Goal: Task Accomplishment & Management: Use online tool/utility

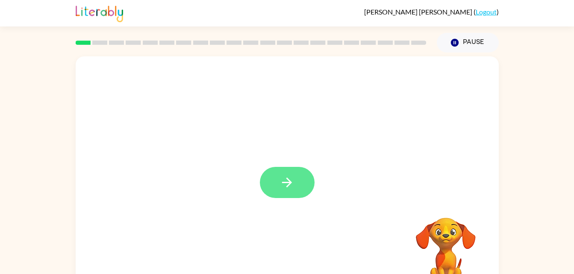
click at [301, 184] on button "button" at bounding box center [287, 182] width 55 height 31
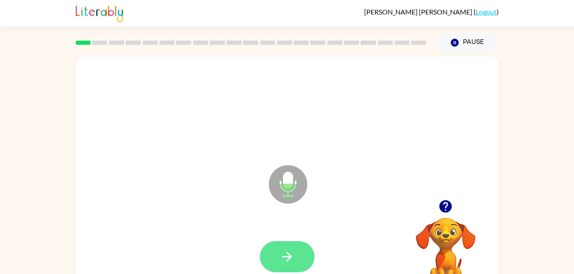
click at [298, 257] on button "button" at bounding box center [287, 256] width 55 height 31
click at [294, 254] on icon "button" at bounding box center [286, 256] width 15 height 15
click at [284, 257] on icon "button" at bounding box center [287, 257] width 10 height 10
click at [276, 252] on button "button" at bounding box center [287, 256] width 55 height 31
click at [273, 258] on button "button" at bounding box center [287, 256] width 55 height 31
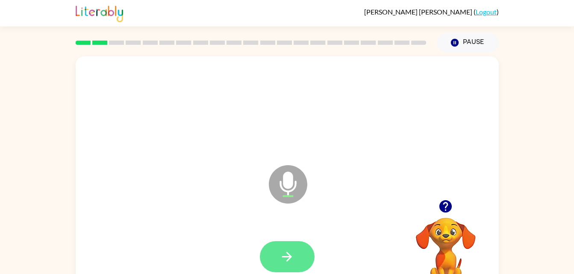
click at [286, 251] on icon "button" at bounding box center [286, 256] width 15 height 15
click at [273, 260] on button "button" at bounding box center [287, 256] width 55 height 31
click at [283, 252] on div at bounding box center [287, 256] width 55 height 31
click at [284, 258] on icon "button" at bounding box center [286, 256] width 15 height 15
click at [282, 250] on icon "button" at bounding box center [286, 256] width 15 height 15
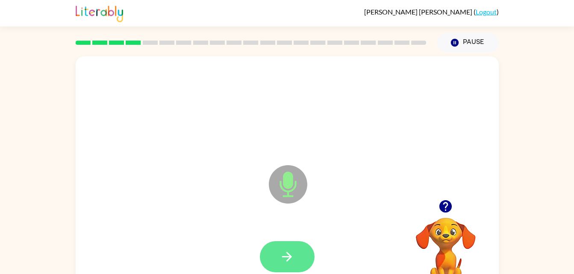
click at [282, 260] on icon "button" at bounding box center [286, 256] width 15 height 15
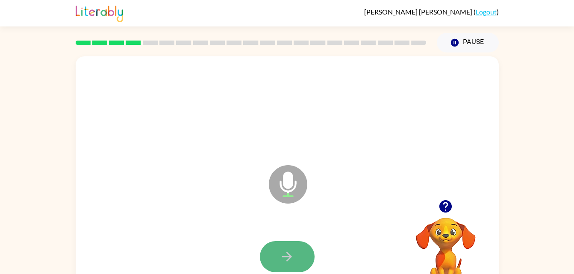
click at [288, 261] on icon "button" at bounding box center [286, 256] width 15 height 15
click at [283, 253] on icon "button" at bounding box center [286, 256] width 15 height 15
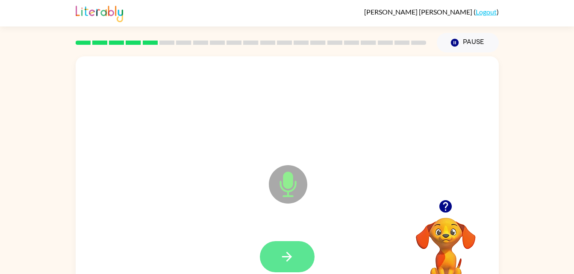
click at [290, 251] on icon "button" at bounding box center [286, 256] width 15 height 15
click at [279, 258] on button "button" at bounding box center [287, 256] width 55 height 31
click at [290, 254] on icon "button" at bounding box center [286, 256] width 15 height 15
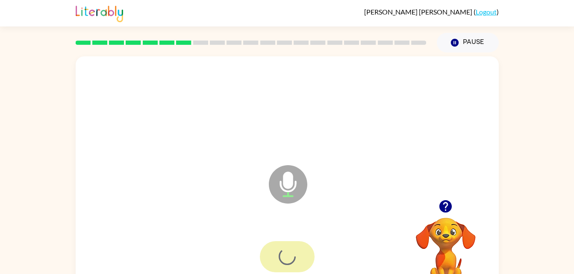
click at [289, 253] on div at bounding box center [287, 256] width 55 height 31
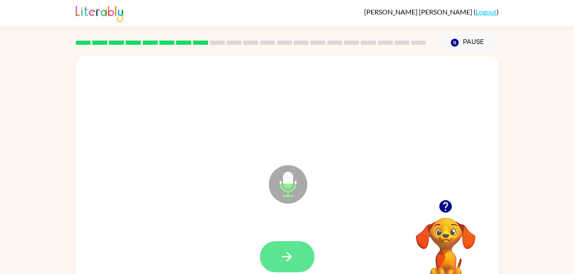
click at [284, 258] on icon "button" at bounding box center [286, 256] width 15 height 15
click at [296, 253] on button "button" at bounding box center [287, 256] width 55 height 31
click at [283, 257] on icon "button" at bounding box center [287, 257] width 10 height 10
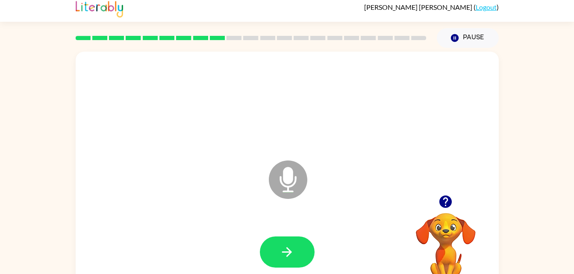
scroll to position [6, 0]
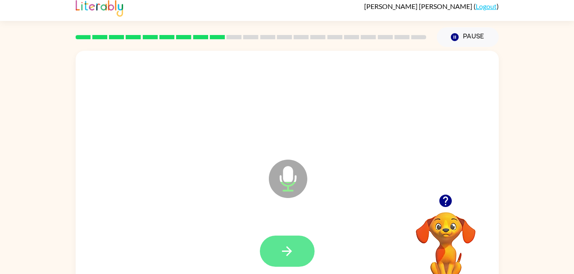
click at [274, 254] on button "button" at bounding box center [287, 251] width 55 height 31
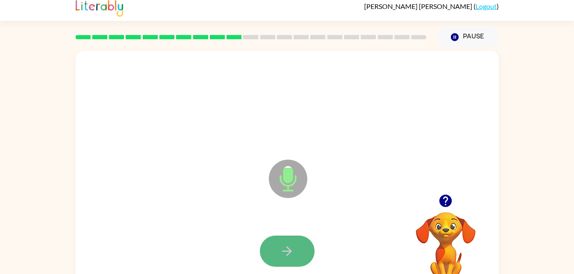
click at [284, 250] on icon "button" at bounding box center [286, 251] width 15 height 15
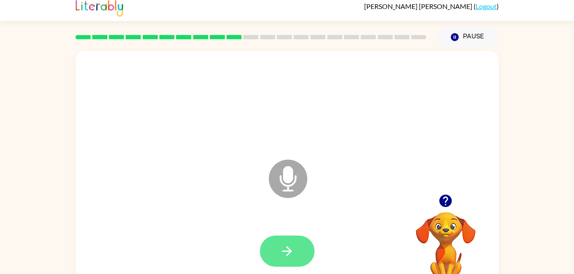
click at [297, 253] on button "button" at bounding box center [287, 251] width 55 height 31
click at [277, 251] on button "button" at bounding box center [287, 251] width 55 height 31
click at [284, 262] on button "button" at bounding box center [287, 251] width 55 height 31
click at [264, 245] on button "button" at bounding box center [287, 251] width 55 height 31
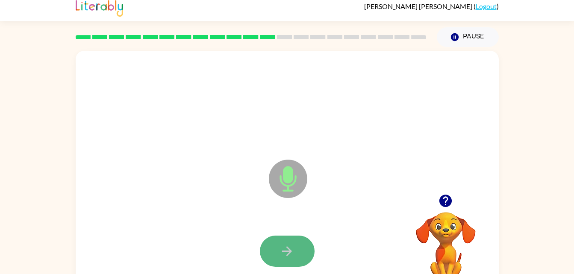
click at [283, 247] on icon "button" at bounding box center [286, 251] width 15 height 15
click at [284, 247] on icon "button" at bounding box center [286, 251] width 15 height 15
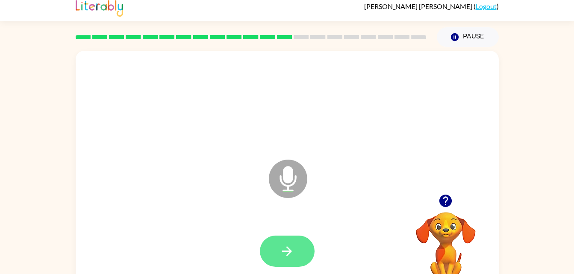
click at [291, 255] on icon "button" at bounding box center [286, 251] width 15 height 15
click at [282, 241] on button "button" at bounding box center [287, 251] width 55 height 31
click at [286, 246] on icon "button" at bounding box center [286, 251] width 15 height 15
click at [284, 244] on icon "button" at bounding box center [286, 251] width 15 height 15
click at [278, 237] on button "button" at bounding box center [287, 251] width 55 height 31
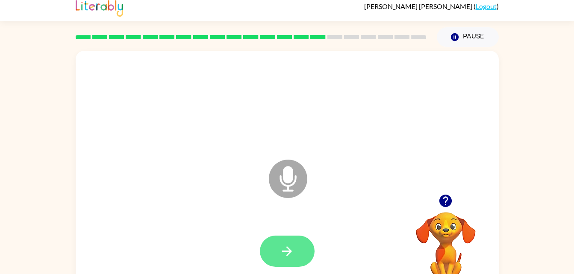
click at [276, 260] on button "button" at bounding box center [287, 251] width 55 height 31
click at [281, 249] on icon "button" at bounding box center [286, 251] width 15 height 15
click at [287, 251] on icon "button" at bounding box center [287, 251] width 10 height 10
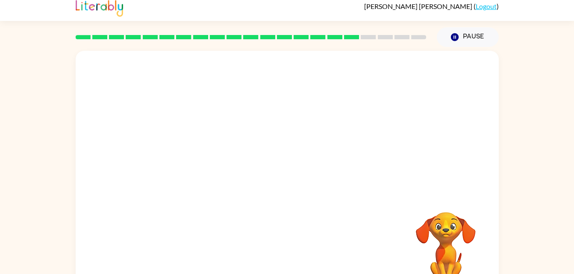
click at [453, 165] on div at bounding box center [287, 173] width 423 height 244
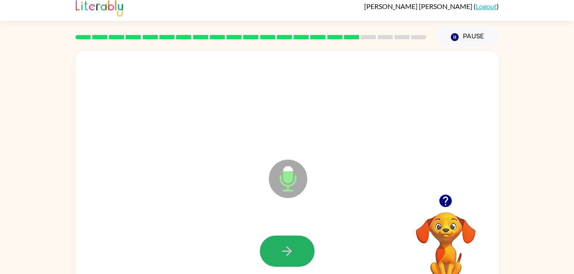
click at [275, 243] on button "button" at bounding box center [287, 251] width 55 height 31
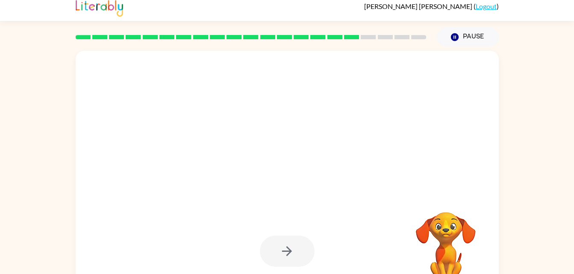
drag, startPoint x: 453, startPoint y: 165, endPoint x: 547, endPoint y: 172, distance: 94.6
click at [547, 172] on div "Your browser must support playing .mp4 files to use Literably. Please try using…" at bounding box center [287, 171] width 574 height 248
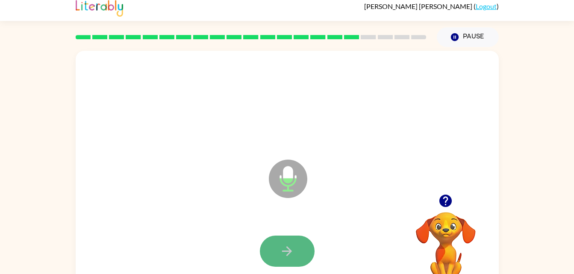
click at [290, 246] on icon "button" at bounding box center [286, 251] width 15 height 15
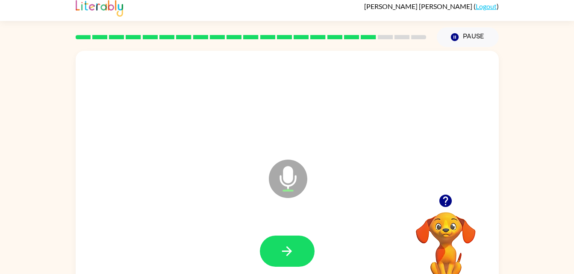
click at [290, 246] on icon "button" at bounding box center [286, 251] width 15 height 15
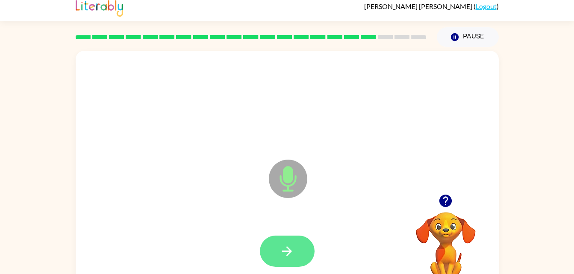
click at [290, 246] on icon "button" at bounding box center [286, 251] width 15 height 15
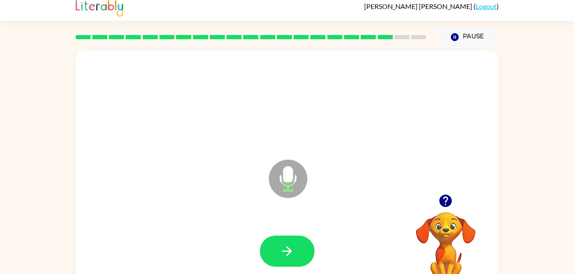
click at [446, 236] on video "Your browser must support playing .mp4 files to use Literably. Please try using…" at bounding box center [445, 241] width 85 height 85
click at [440, 201] on icon "button" at bounding box center [445, 201] width 12 height 12
click at [290, 253] on icon "button" at bounding box center [287, 251] width 10 height 10
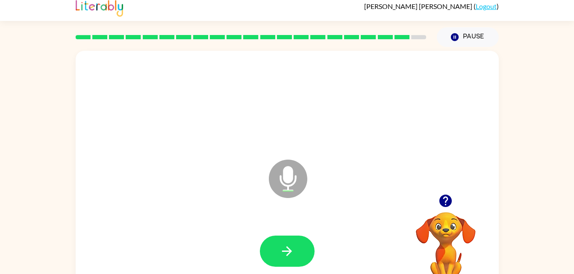
click at [290, 253] on icon "button" at bounding box center [287, 251] width 10 height 10
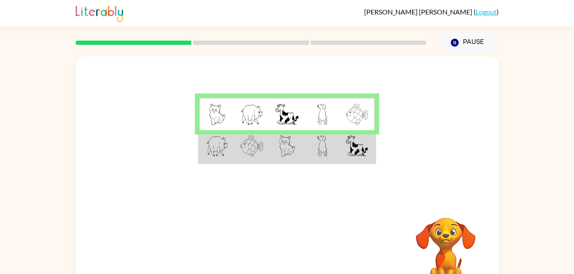
click at [203, 147] on td at bounding box center [216, 146] width 35 height 33
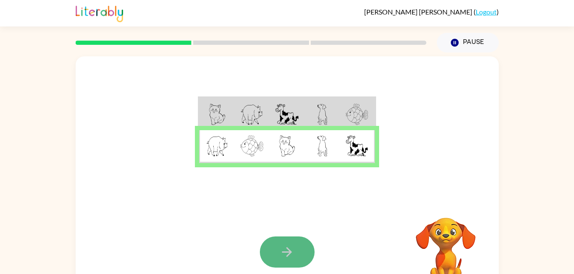
click at [282, 241] on button "button" at bounding box center [287, 252] width 55 height 31
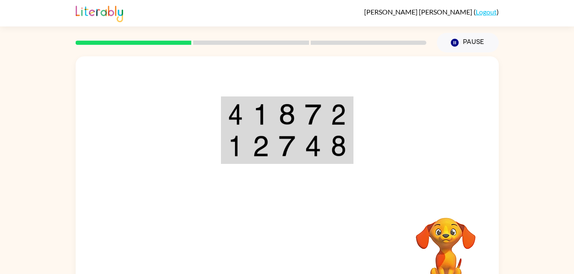
click at [224, 117] on td at bounding box center [235, 114] width 26 height 33
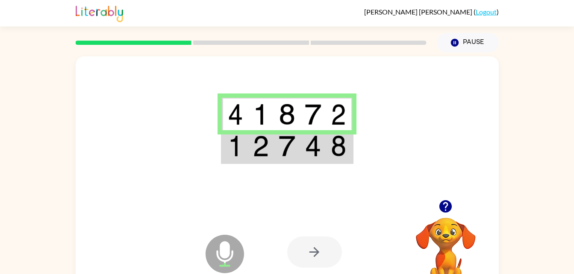
click at [300, 256] on div at bounding box center [314, 252] width 55 height 31
click at [304, 254] on div at bounding box center [314, 252] width 55 height 31
click at [299, 258] on div at bounding box center [314, 252] width 55 height 31
click at [288, 142] on img at bounding box center [286, 145] width 16 height 21
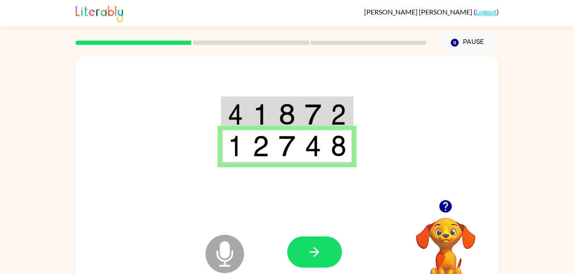
click at [288, 142] on img at bounding box center [286, 145] width 16 height 21
click at [320, 257] on icon "button" at bounding box center [314, 252] width 15 height 15
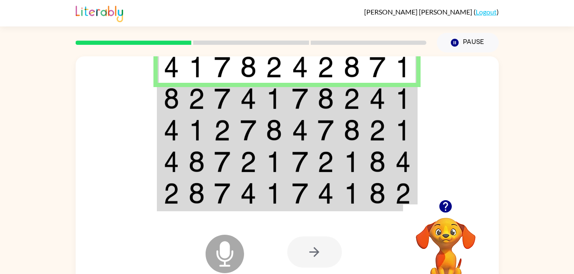
click at [234, 76] on td at bounding box center [222, 66] width 26 height 33
click at [202, 100] on img at bounding box center [196, 98] width 16 height 21
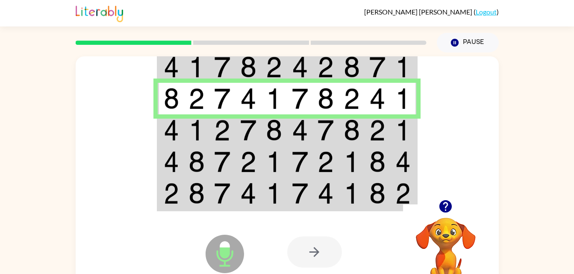
click at [196, 111] on td at bounding box center [197, 99] width 26 height 32
click at [196, 120] on td at bounding box center [197, 130] width 26 height 32
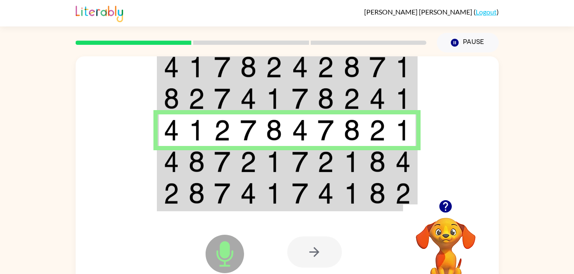
drag, startPoint x: 196, startPoint y: 120, endPoint x: 199, endPoint y: 158, distance: 38.5
click at [199, 158] on img at bounding box center [196, 161] width 16 height 21
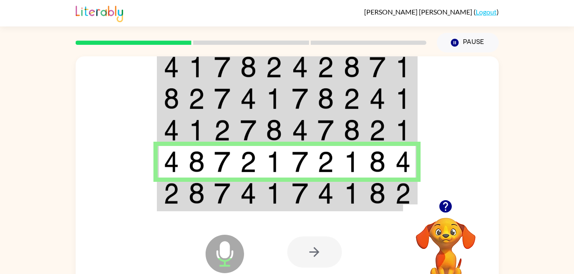
click at [200, 187] on img at bounding box center [196, 193] width 16 height 21
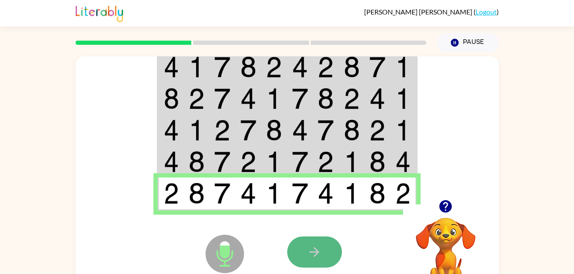
click at [306, 249] on button "button" at bounding box center [314, 252] width 55 height 31
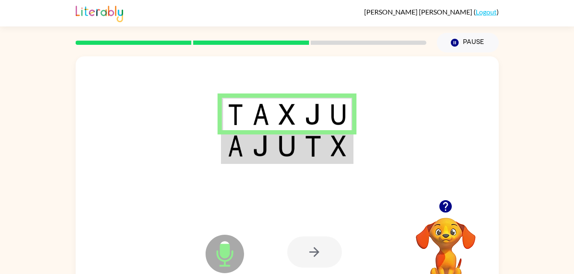
click at [256, 176] on div at bounding box center [287, 127] width 423 height 143
click at [277, 159] on td at bounding box center [287, 146] width 26 height 33
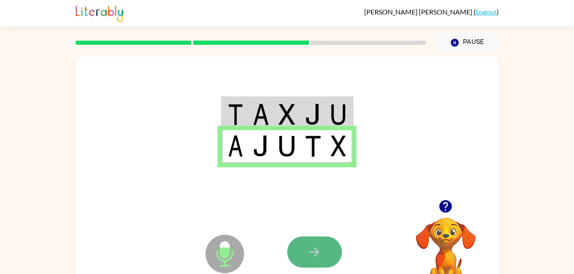
click at [306, 252] on button "button" at bounding box center [314, 252] width 55 height 31
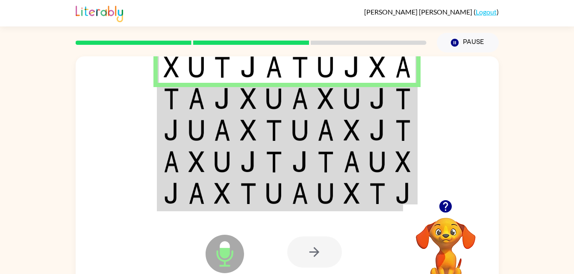
click at [216, 97] on img at bounding box center [222, 98] width 16 height 21
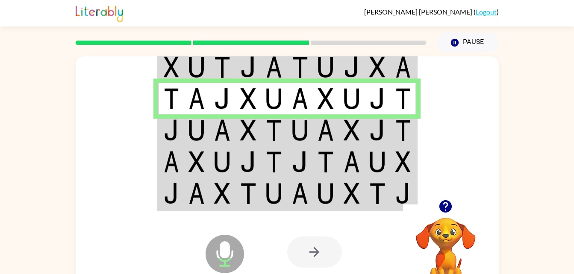
click at [234, 129] on td at bounding box center [222, 130] width 26 height 32
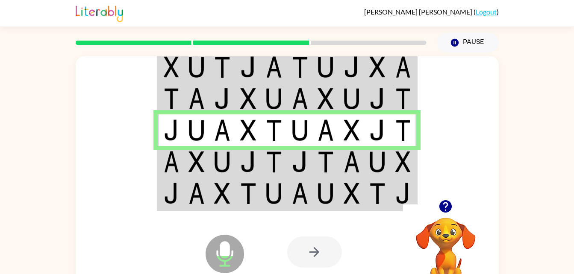
click at [198, 155] on img at bounding box center [196, 161] width 16 height 21
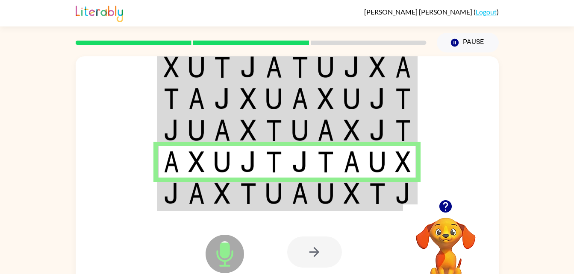
click at [241, 193] on img at bounding box center [248, 193] width 16 height 21
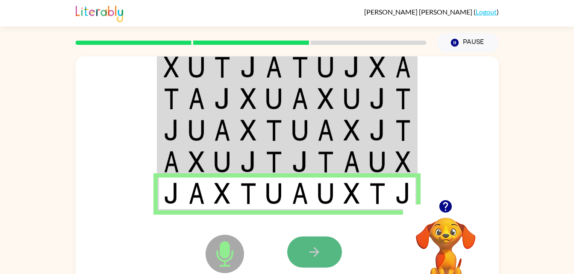
click at [309, 251] on icon "button" at bounding box center [314, 252] width 15 height 15
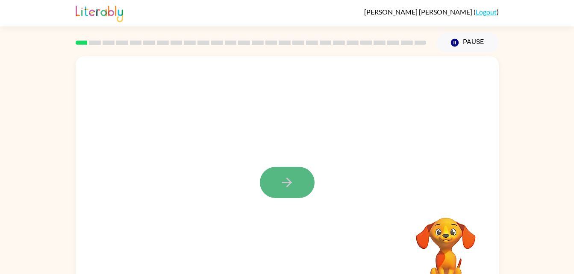
click at [278, 184] on button "button" at bounding box center [287, 182] width 55 height 31
click at [278, 184] on div at bounding box center [287, 178] width 423 height 244
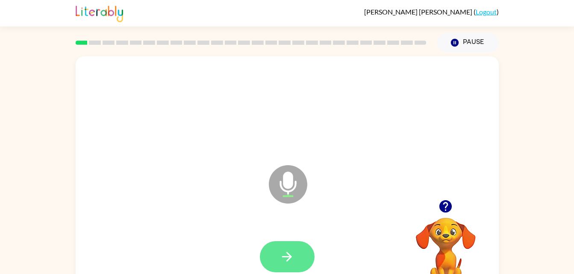
click at [297, 248] on button "button" at bounding box center [287, 256] width 55 height 31
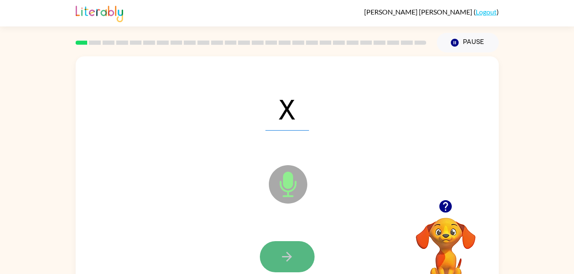
click at [288, 253] on icon "button" at bounding box center [286, 256] width 15 height 15
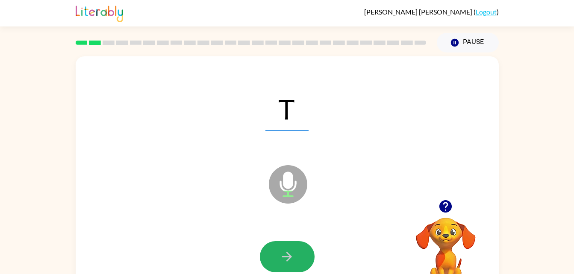
click at [288, 253] on icon "button" at bounding box center [286, 256] width 15 height 15
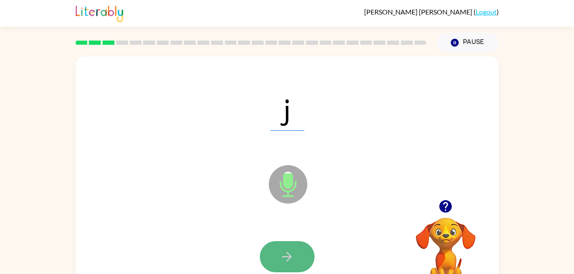
click at [289, 254] on icon "button" at bounding box center [286, 256] width 15 height 15
drag, startPoint x: 289, startPoint y: 254, endPoint x: 270, endPoint y: 264, distance: 21.4
click at [270, 264] on button "button" at bounding box center [287, 256] width 55 height 31
click at [290, 255] on icon "button" at bounding box center [286, 256] width 15 height 15
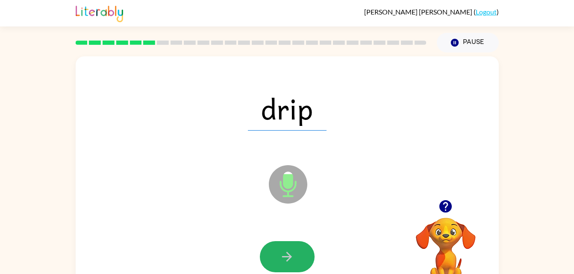
click at [290, 255] on icon "button" at bounding box center [286, 256] width 15 height 15
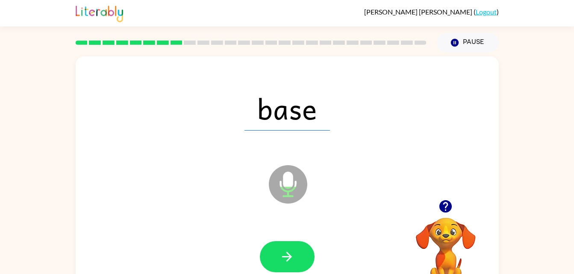
click at [290, 255] on icon "button" at bounding box center [286, 256] width 15 height 15
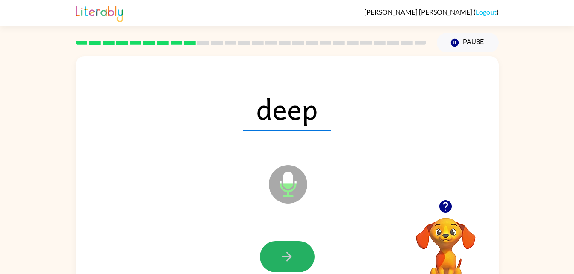
click at [290, 255] on icon "button" at bounding box center [286, 256] width 15 height 15
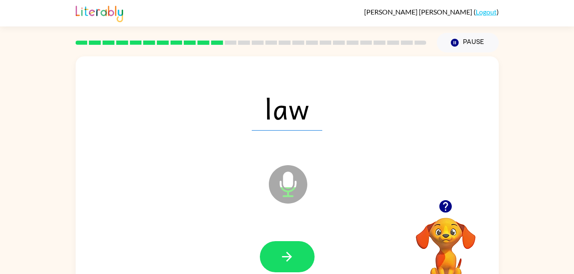
drag, startPoint x: 290, startPoint y: 255, endPoint x: 270, endPoint y: 229, distance: 32.0
click at [270, 229] on div at bounding box center [287, 257] width 406 height 70
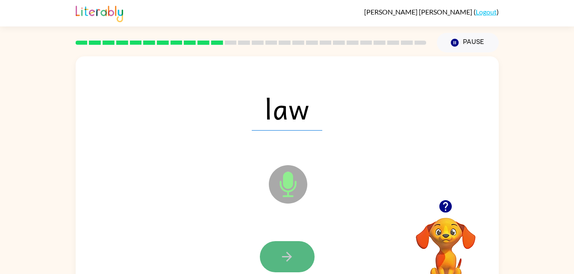
click at [280, 252] on icon "button" at bounding box center [286, 256] width 15 height 15
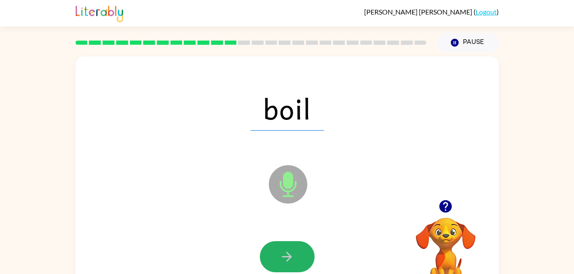
click at [280, 252] on icon "button" at bounding box center [286, 256] width 15 height 15
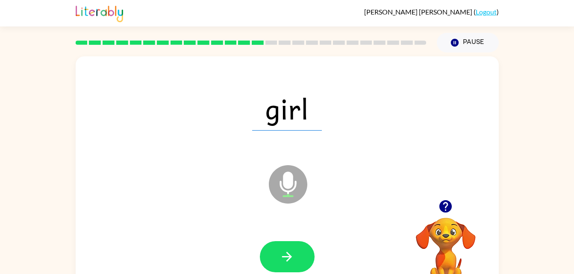
click at [280, 252] on icon "button" at bounding box center [286, 256] width 15 height 15
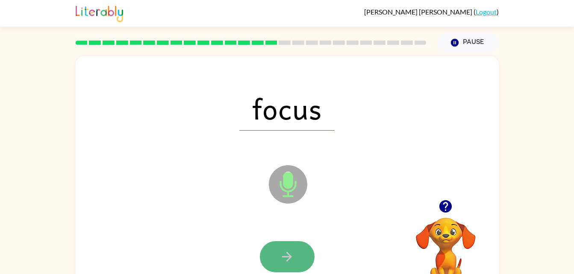
click at [284, 256] on icon "button" at bounding box center [286, 256] width 15 height 15
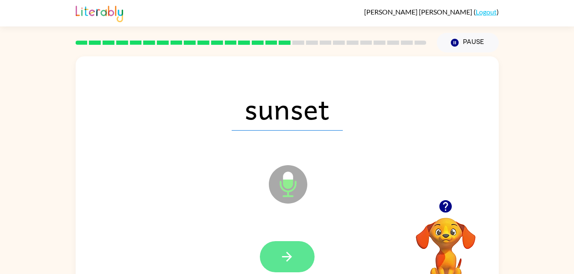
click at [284, 256] on icon "button" at bounding box center [286, 256] width 15 height 15
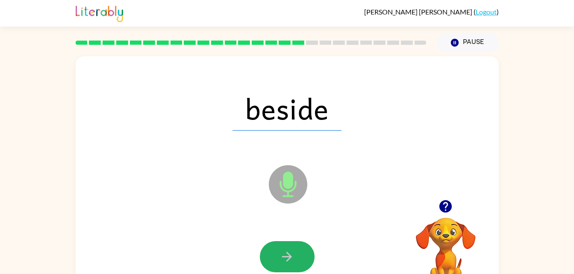
click at [284, 256] on icon "button" at bounding box center [286, 256] width 15 height 15
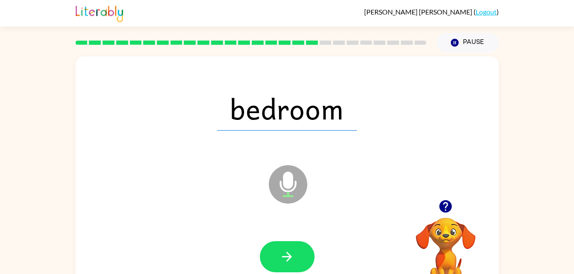
click at [284, 256] on icon "button" at bounding box center [286, 256] width 15 height 15
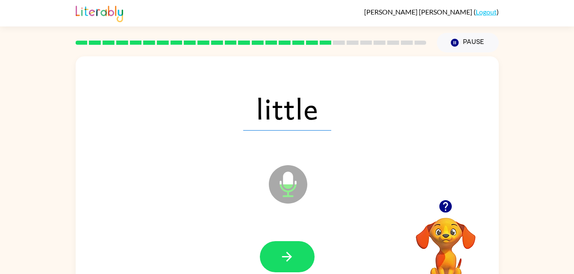
drag, startPoint x: 284, startPoint y: 256, endPoint x: 206, endPoint y: 256, distance: 77.3
click at [206, 256] on div at bounding box center [287, 257] width 406 height 70
click at [280, 254] on icon "button" at bounding box center [286, 256] width 15 height 15
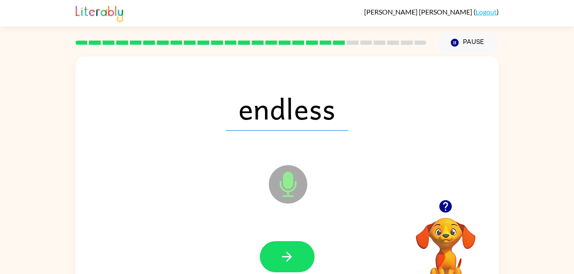
click at [280, 254] on icon "button" at bounding box center [286, 256] width 15 height 15
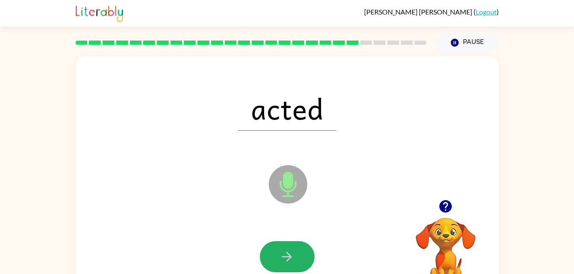
click at [280, 254] on icon "button" at bounding box center [286, 256] width 15 height 15
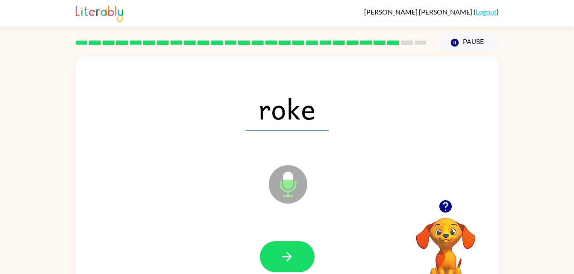
click at [280, 254] on icon "button" at bounding box center [286, 256] width 15 height 15
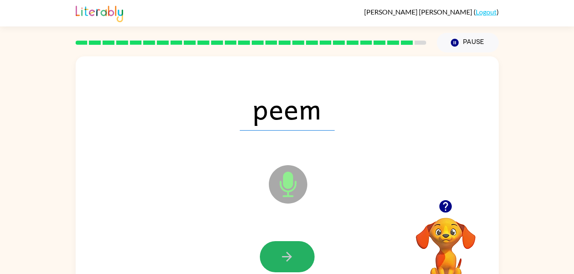
click at [280, 254] on icon "button" at bounding box center [286, 256] width 15 height 15
